Goal: Task Accomplishment & Management: Use online tool/utility

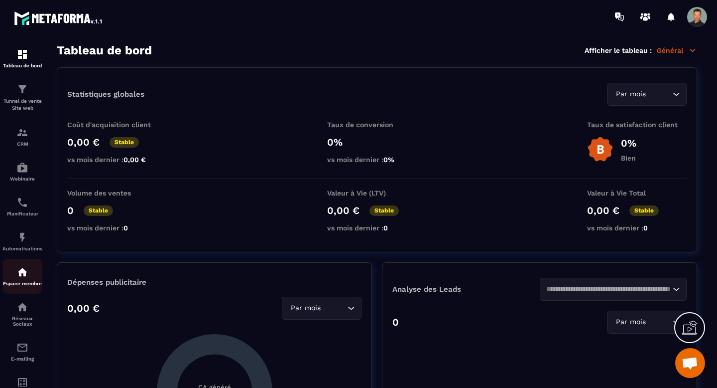
click at [20, 281] on div "Espace membre" at bounding box center [22, 276] width 40 height 20
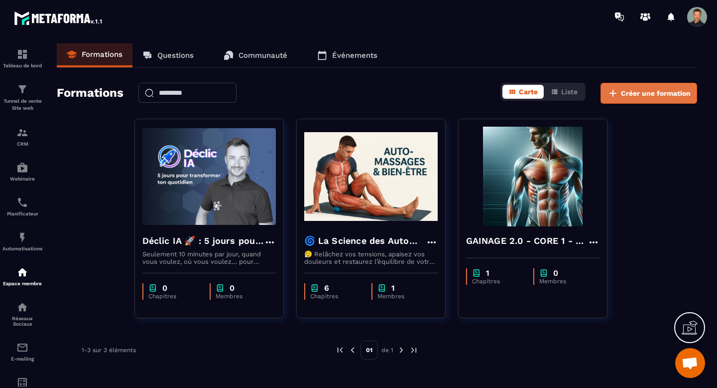
click at [631, 94] on span "Créer une formation" at bounding box center [656, 93] width 70 height 10
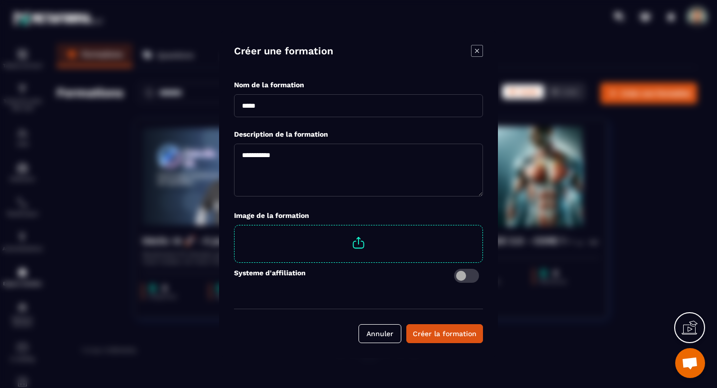
click at [334, 114] on input "Modal window" at bounding box center [358, 105] width 249 height 23
drag, startPoint x: 290, startPoint y: 111, endPoint x: 222, endPoint y: 97, distance: 69.8
click at [223, 97] on div "**********" at bounding box center [358, 194] width 279 height 328
click at [254, 105] on input "********" at bounding box center [358, 105] width 249 height 23
drag, startPoint x: 291, startPoint y: 107, endPoint x: 180, endPoint y: 87, distance: 113.5
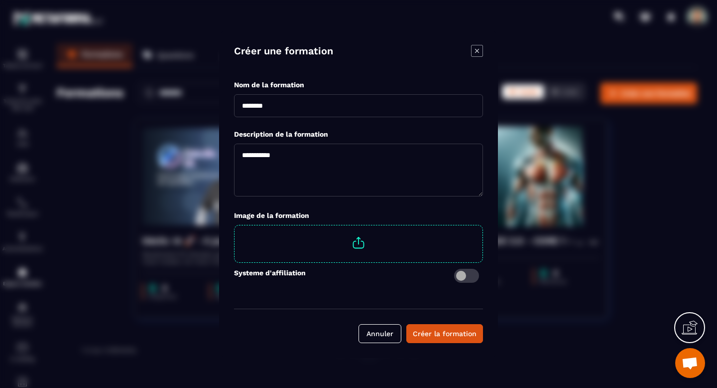
click at [181, 88] on section "Créer une formation Nom de la formation ******** Description de la formation Im…" at bounding box center [358, 194] width 717 height 388
type input "**********"
click at [283, 176] on textarea "Modal window" at bounding box center [358, 169] width 249 height 53
click at [432, 336] on div "Créer la formation" at bounding box center [445, 333] width 64 height 10
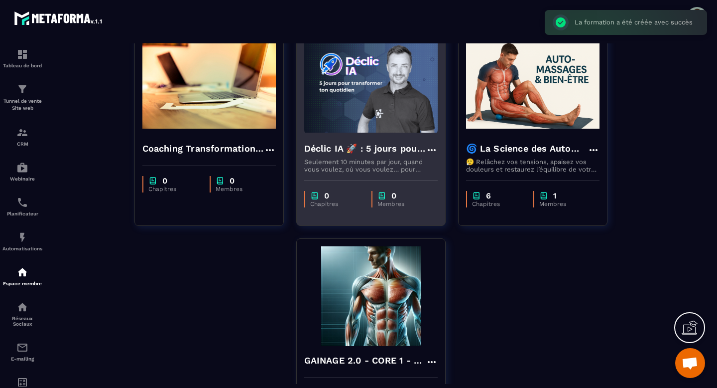
scroll to position [95, 0]
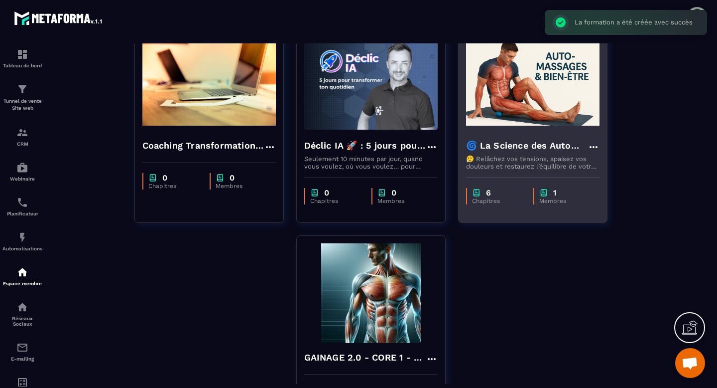
click at [532, 145] on h4 "🌀 La Science des Automassages – Libère ton corps, apaise tes douleurs, retrouve…" at bounding box center [527, 146] width 122 height 14
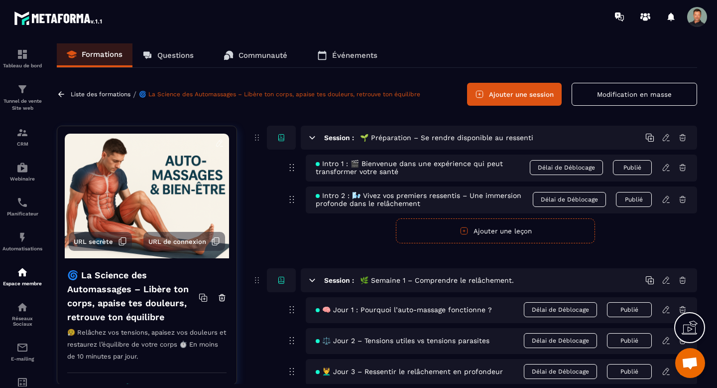
click at [314, 139] on icon at bounding box center [312, 137] width 9 height 9
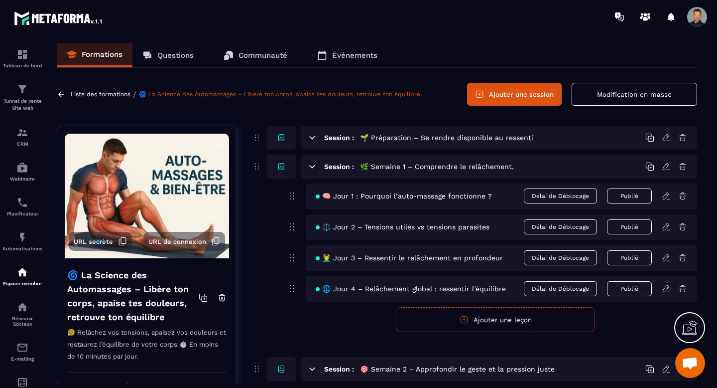
click at [314, 139] on icon at bounding box center [312, 137] width 9 height 9
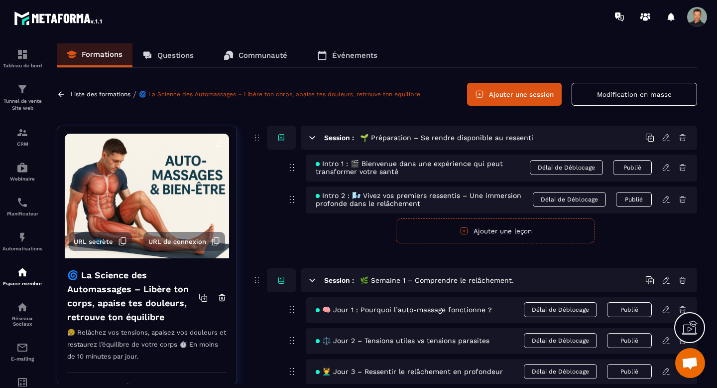
click at [282, 139] on icon at bounding box center [281, 137] width 9 height 9
click at [369, 137] on h5 "🌱 Préparation – Se rendre disponible au ressenti" at bounding box center [446, 138] width 173 height 10
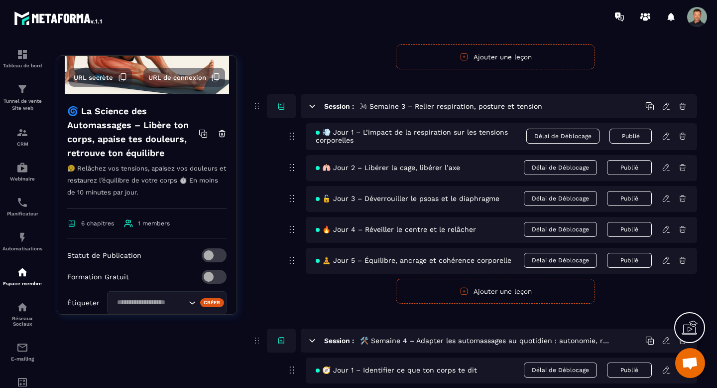
scroll to position [575, 0]
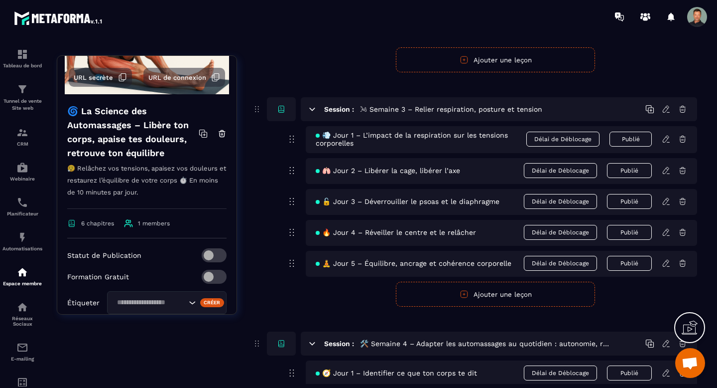
click at [395, 139] on span "💨 Jour 1 – L’impact de la respiration sur les tensions corporelles" at bounding box center [421, 139] width 211 height 16
click at [341, 147] on span "💨 Jour 1 – L’impact de la respiration sur les tensions corporelles" at bounding box center [421, 139] width 211 height 16
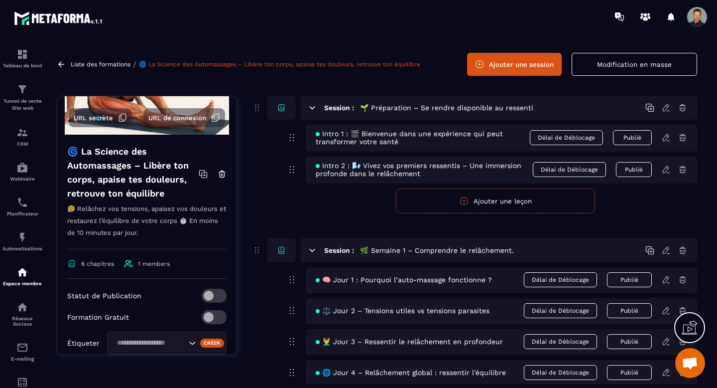
scroll to position [29, 0]
click at [666, 138] on icon at bounding box center [666, 138] width 9 height 9
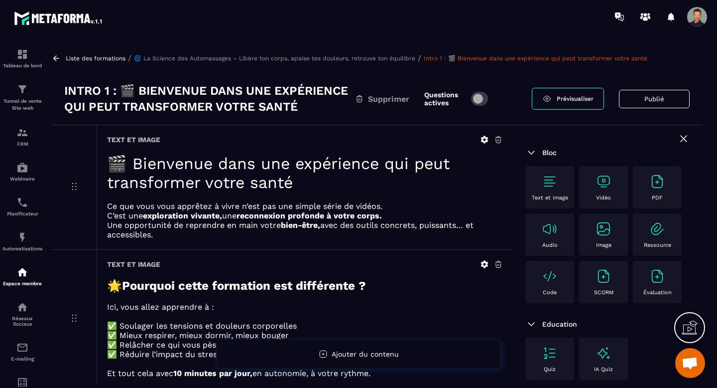
click at [56, 54] on icon at bounding box center [56, 58] width 9 height 9
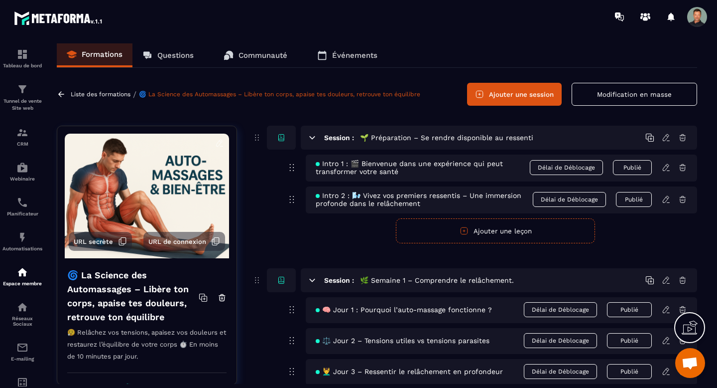
click at [664, 202] on icon at bounding box center [666, 199] width 6 height 6
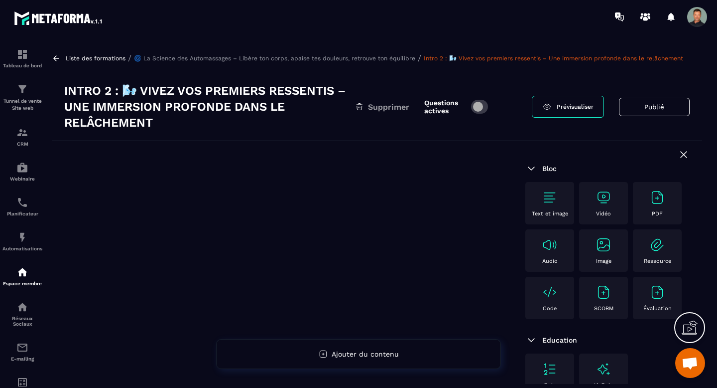
click at [683, 153] on icon at bounding box center [684, 154] width 6 height 6
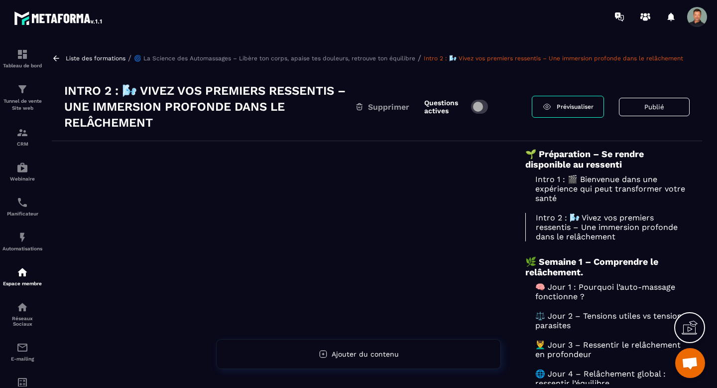
click at [592, 232] on p "Intro 2 : 🌬️ Vivez vos premiers ressentis – Une immersion profonde dans le relâ…" at bounding box center [608, 227] width 164 height 28
click at [567, 180] on p "Intro 1 : 🎬 Bienvenue dans une expérience qui peut transformer votre santé" at bounding box center [608, 188] width 164 height 28
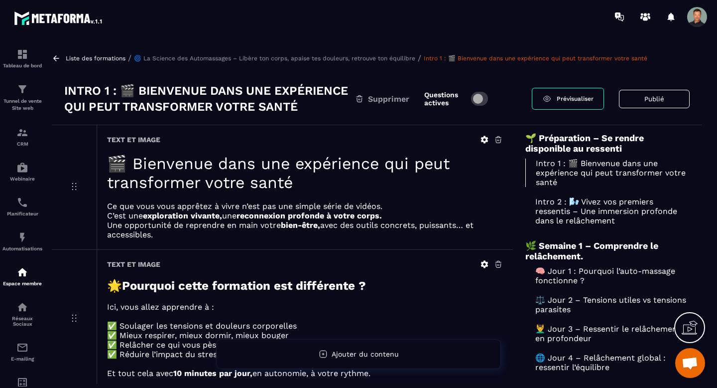
click at [562, 218] on p "Intro 2 : 🌬️ Vivez vos premiers ressentis – Une immersion profonde dans le relâ…" at bounding box center [608, 211] width 164 height 28
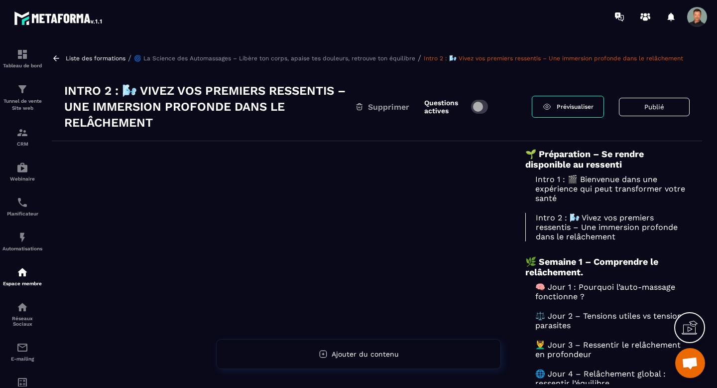
click at [562, 298] on p "🧠 Jour 1 : Pourquoi l’auto-massage fonctionne ?" at bounding box center [608, 291] width 164 height 19
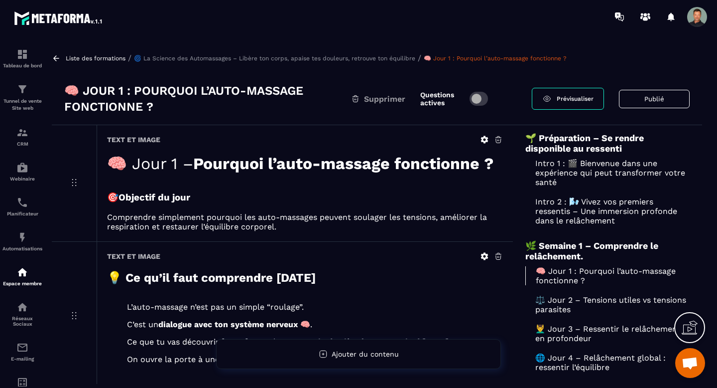
click at [581, 222] on p "Intro 2 : 🌬️ Vivez vos premiers ressentis – Une immersion profonde dans le relâ…" at bounding box center [608, 211] width 164 height 28
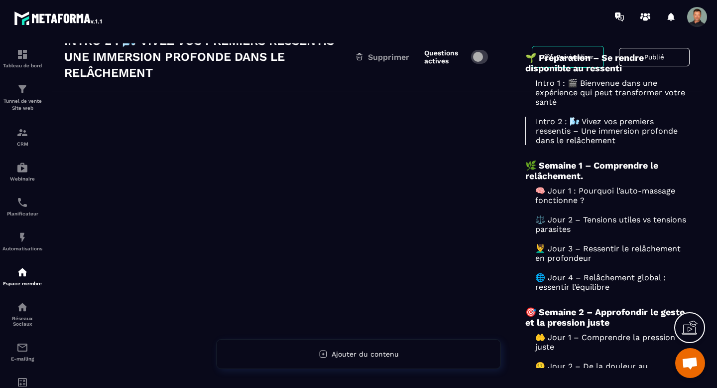
scroll to position [134, 0]
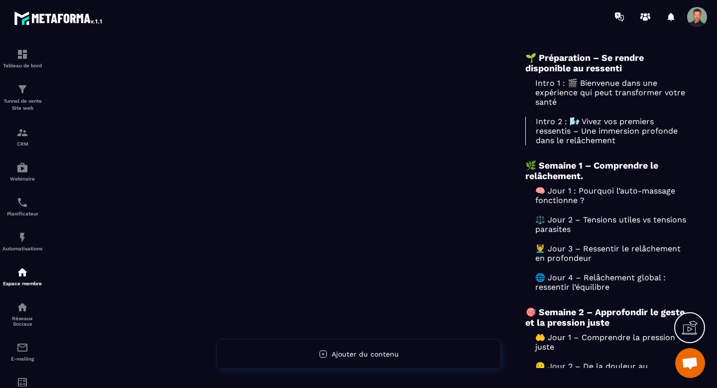
click at [577, 202] on p "🧠 Jour 1 : Pourquoi l’auto-massage fonctionne ?" at bounding box center [608, 195] width 164 height 19
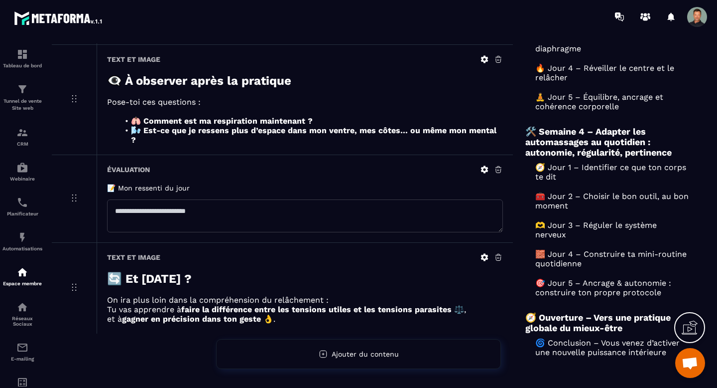
scroll to position [588, 0]
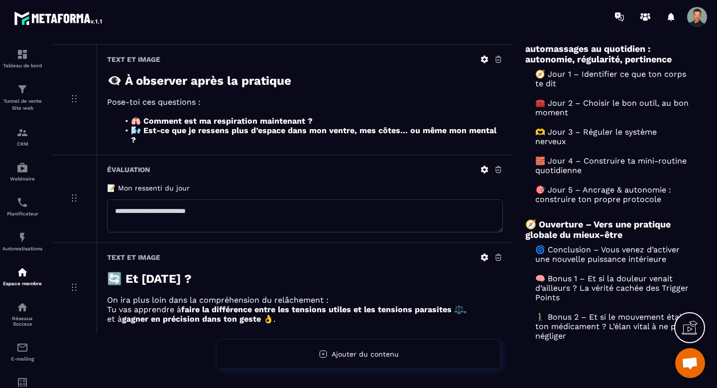
click at [603, 159] on p "🧱 Jour 4 – Construire ta mini-routine quotidienne" at bounding box center [608, 165] width 164 height 19
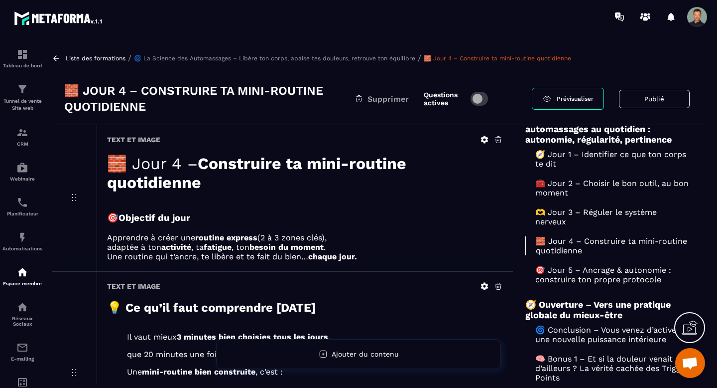
click at [57, 55] on icon at bounding box center [56, 58] width 9 height 9
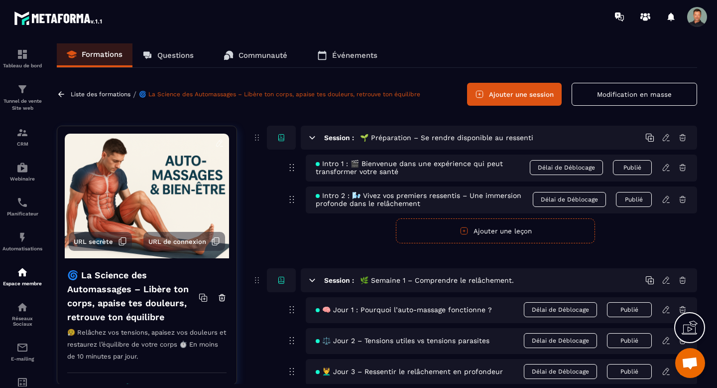
click at [391, 138] on h5 "🌱 Préparation – Se rendre disponible au ressenti" at bounding box center [446, 138] width 173 height 10
click at [20, 53] on img at bounding box center [22, 54] width 12 height 12
